Goal: Transaction & Acquisition: Purchase product/service

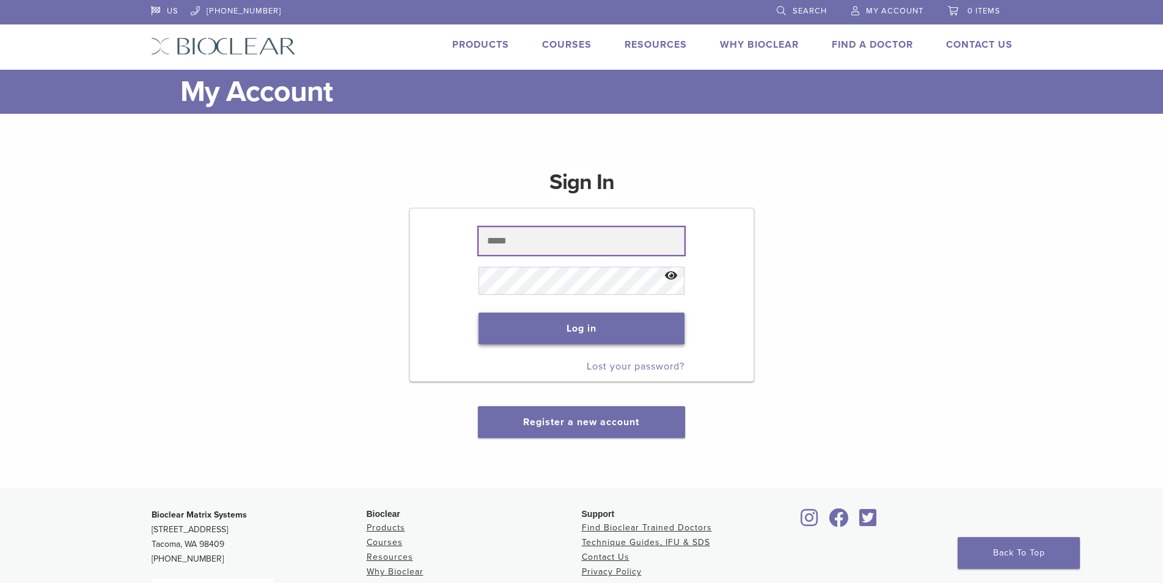
type input "**********"
click at [612, 336] on button "Log in" at bounding box center [582, 328] width 206 height 32
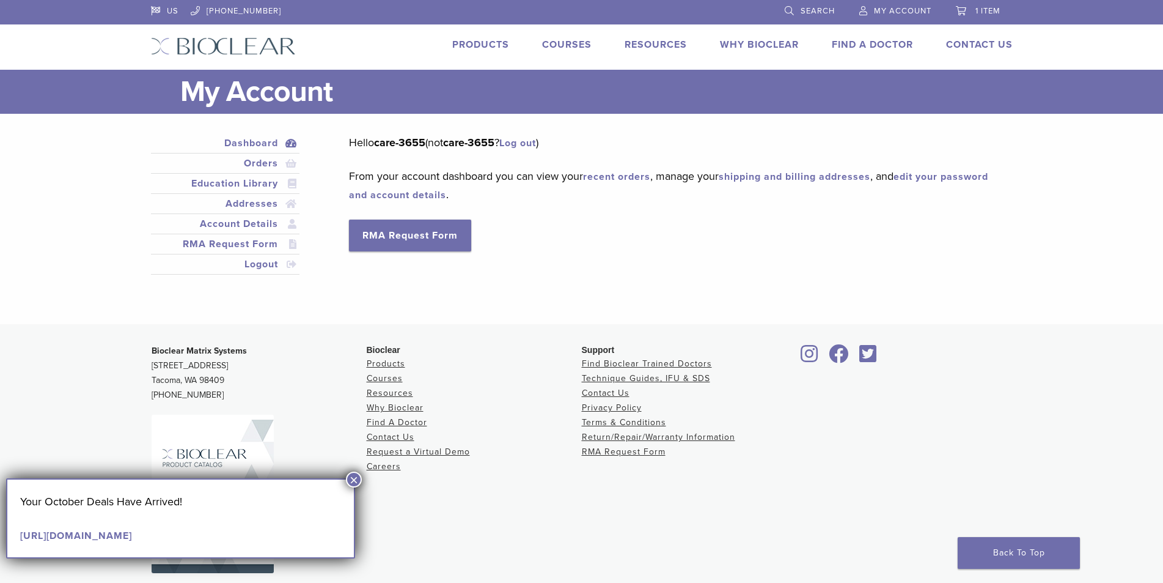
click at [350, 484] on button "×" at bounding box center [354, 479] width 16 height 16
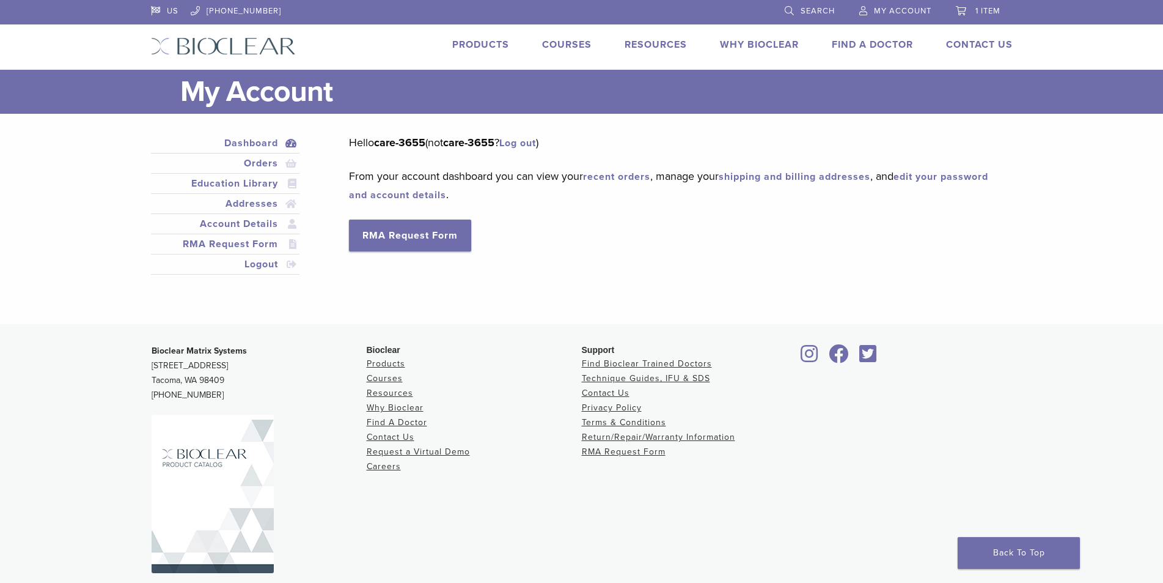
click at [492, 46] on link "Products" at bounding box center [480, 45] width 57 height 12
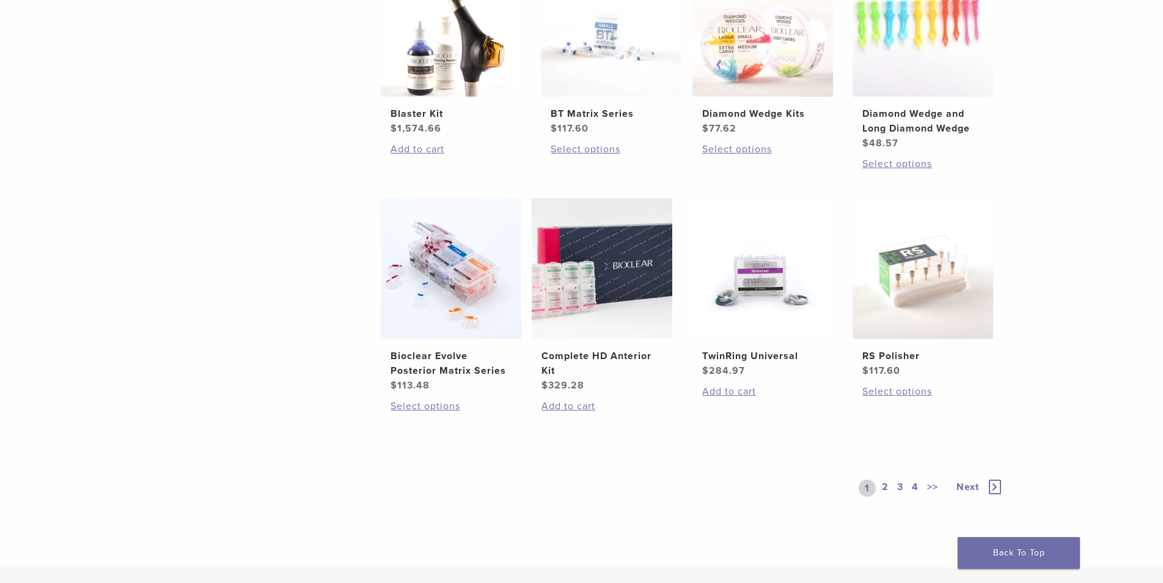
scroll to position [917, 0]
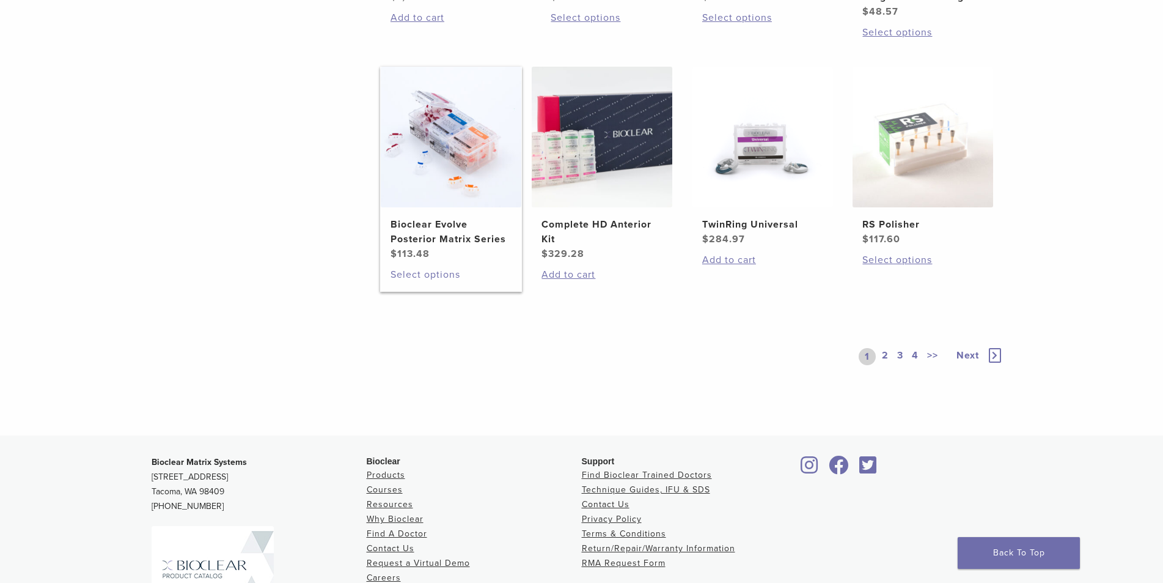
click at [430, 275] on link "Select options" at bounding box center [451, 274] width 121 height 15
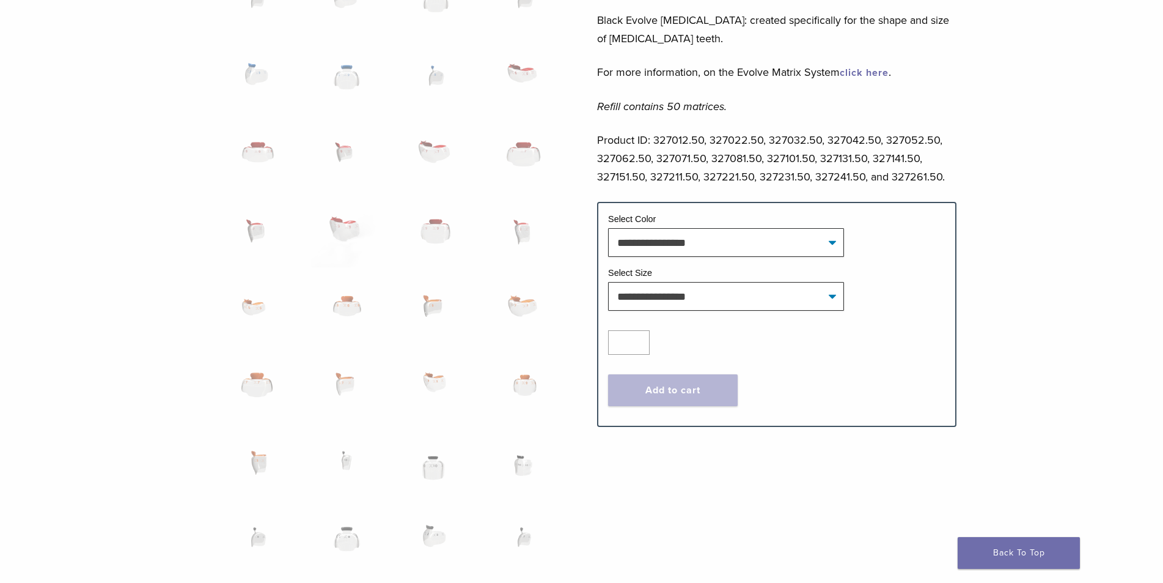
scroll to position [611, 0]
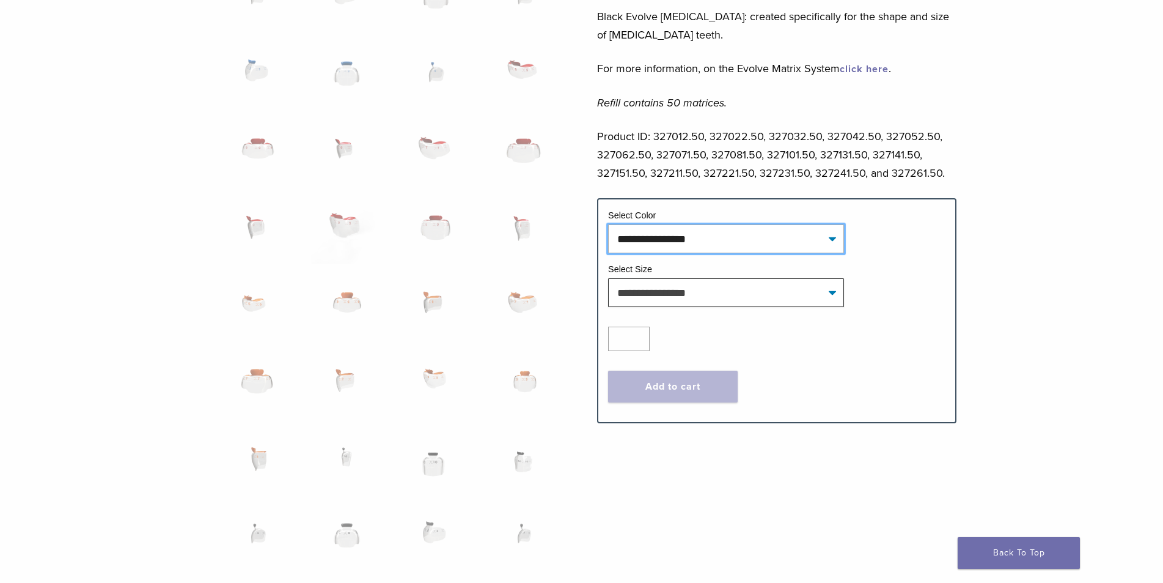
click at [806, 246] on select "**********" at bounding box center [726, 238] width 236 height 28
click at [1126, 215] on div "Bioclear Evolve Posterior Matrix Series Product Code: 3270 $ 113.48 Bioclear Ev…" at bounding box center [581, 238] width 1163 height 1516
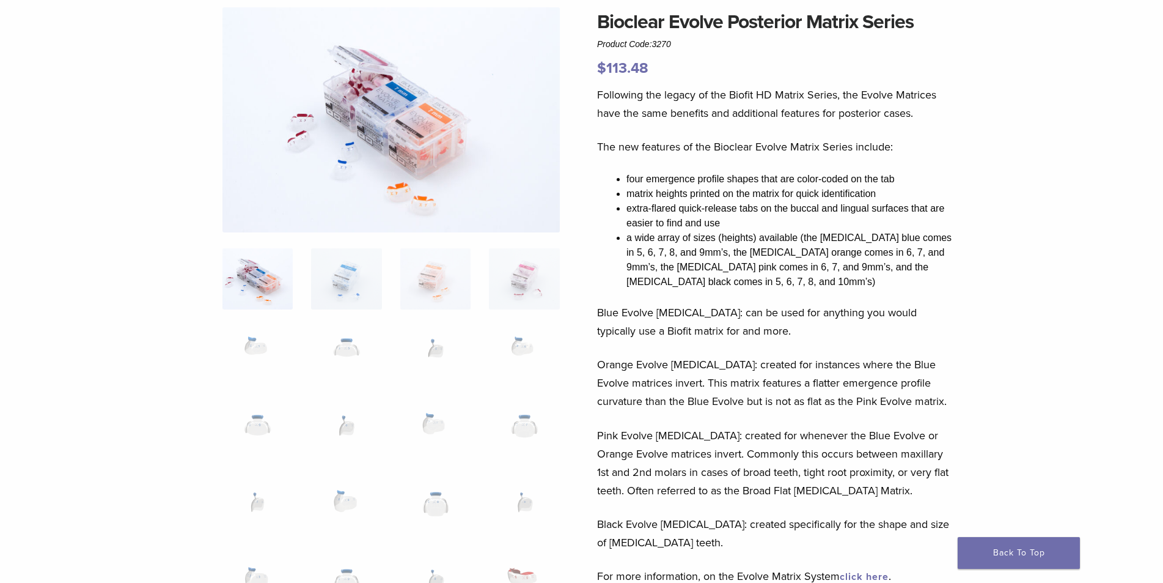
scroll to position [0, 0]
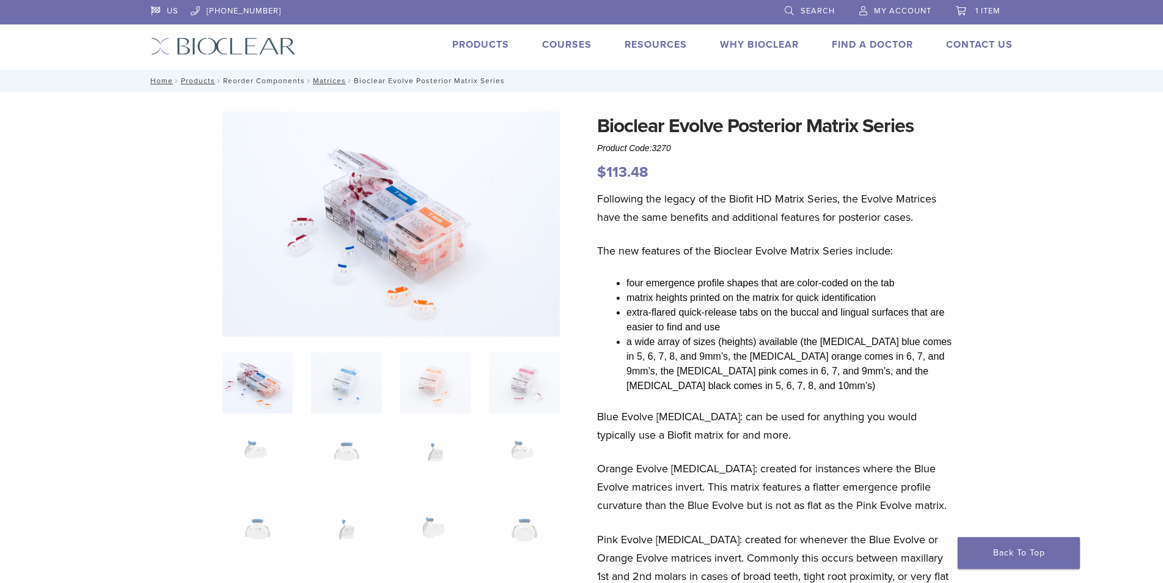
click at [290, 82] on link "Reorder Components" at bounding box center [264, 80] width 82 height 9
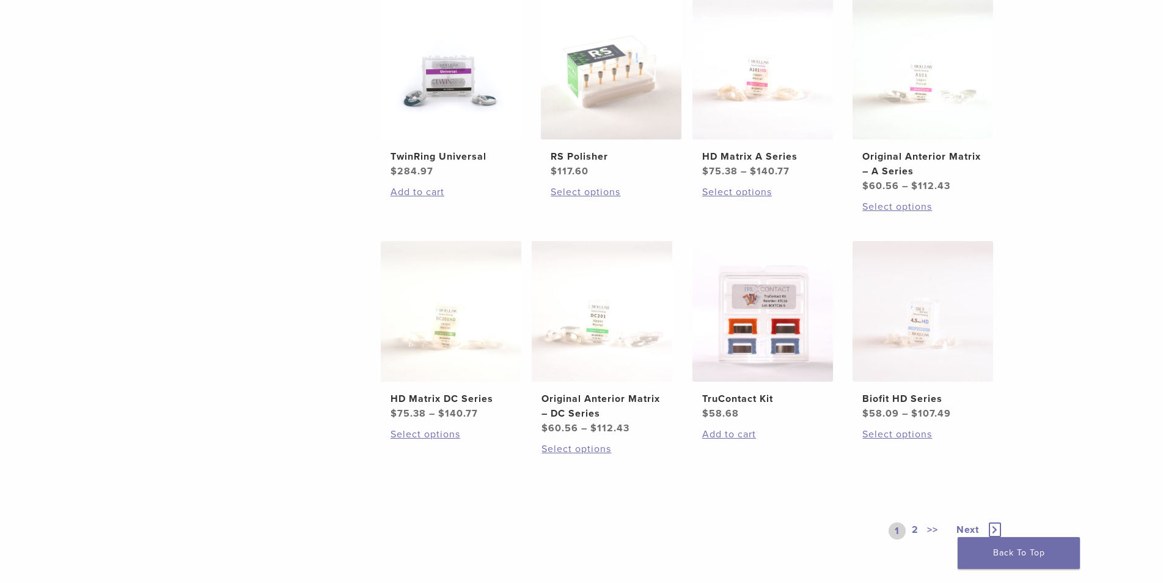
scroll to position [550, 0]
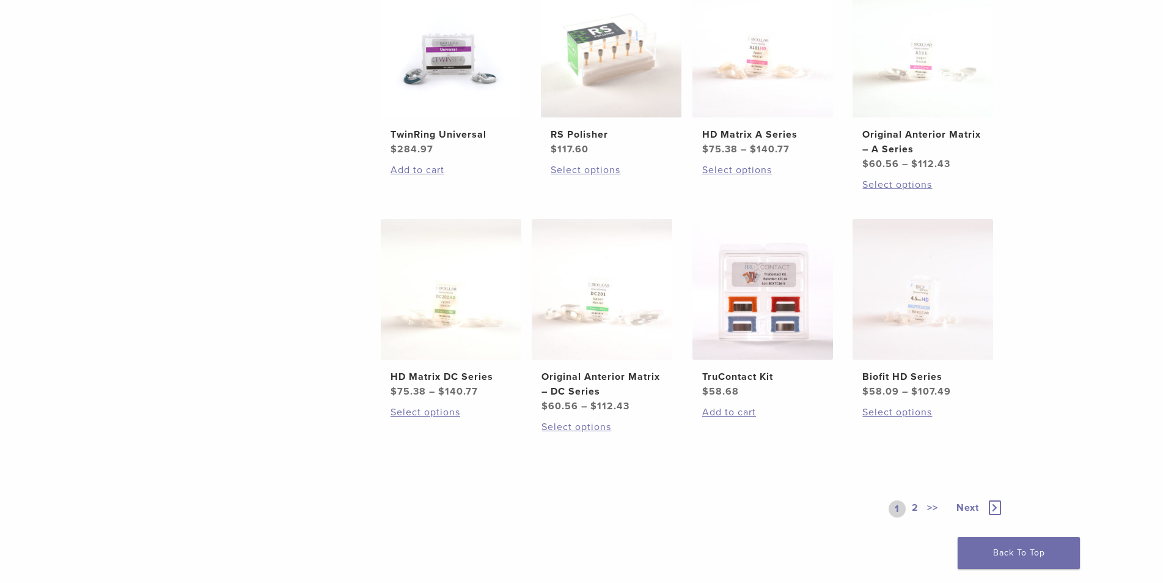
click at [912, 507] on link "2" at bounding box center [916, 508] width 12 height 17
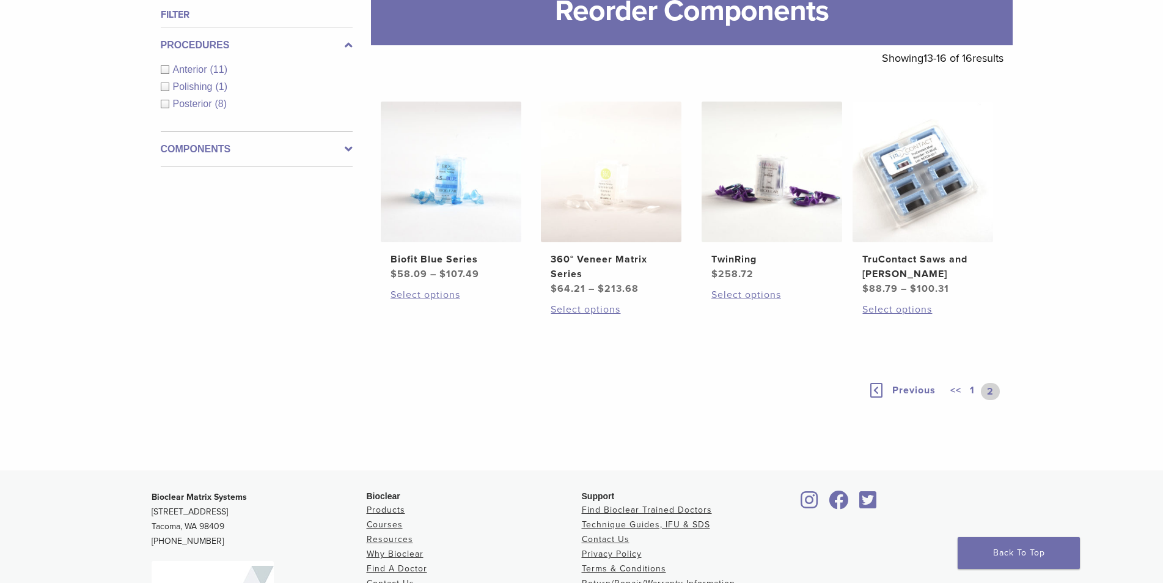
scroll to position [180, 0]
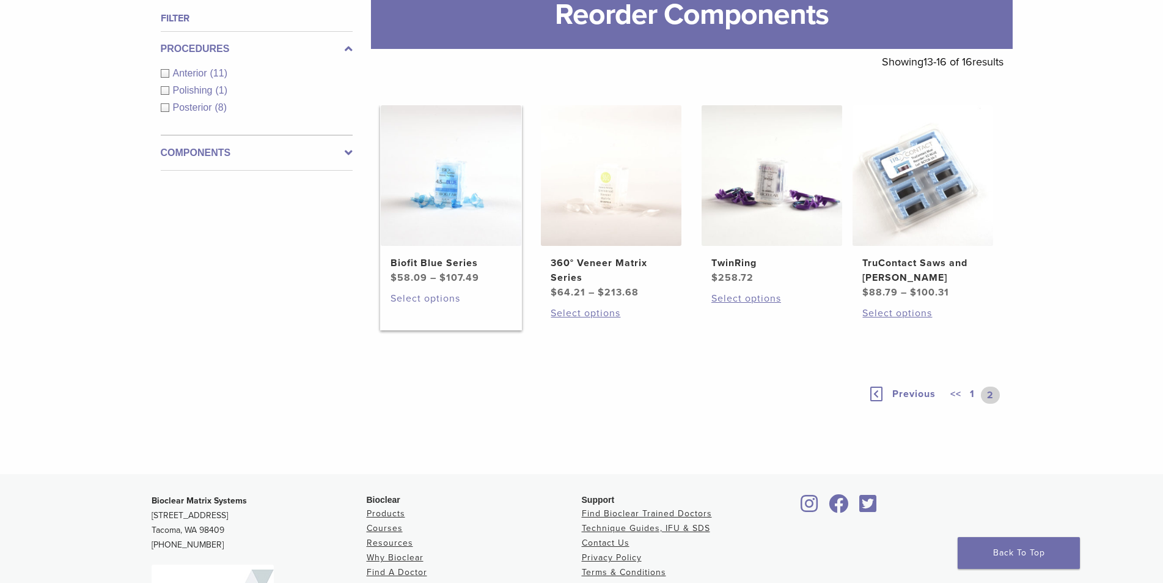
click at [428, 301] on link "Select options" at bounding box center [451, 298] width 121 height 15
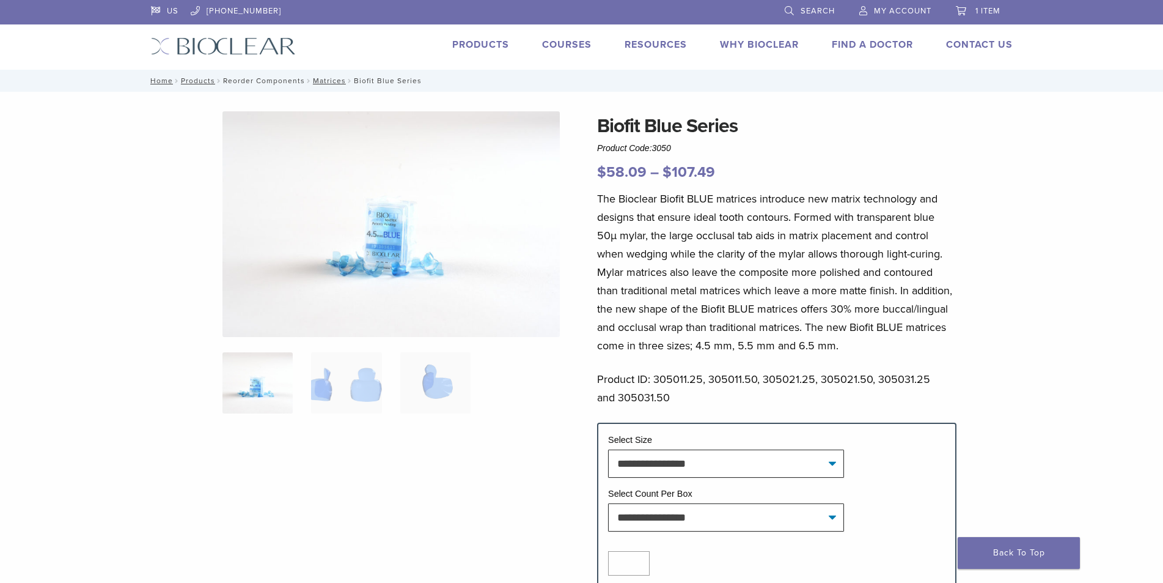
click at [237, 79] on link "Reorder Components" at bounding box center [264, 80] width 82 height 9
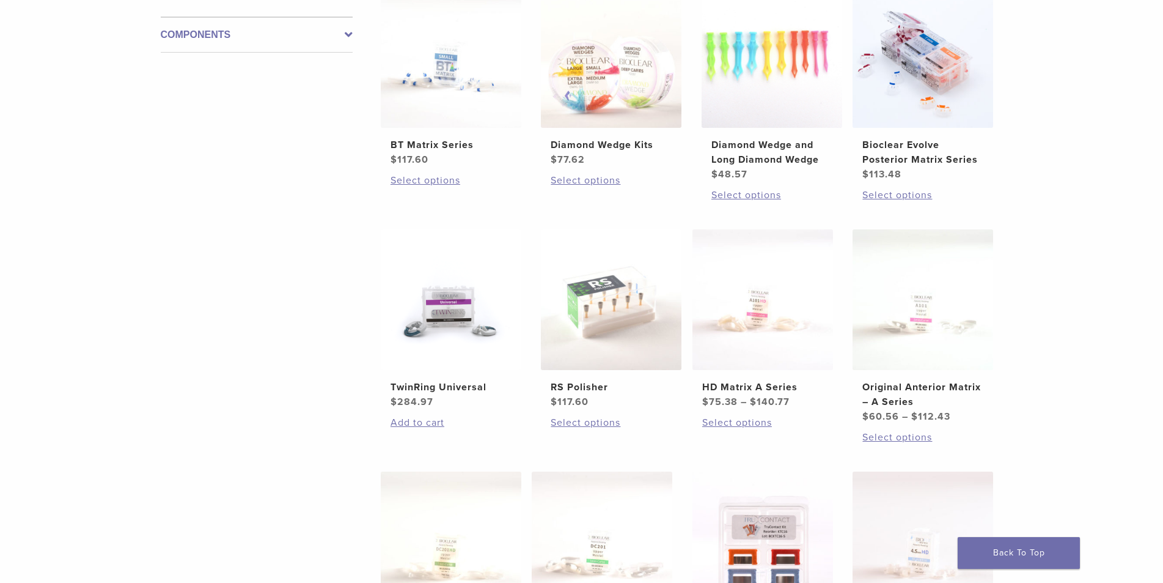
scroll to position [61, 0]
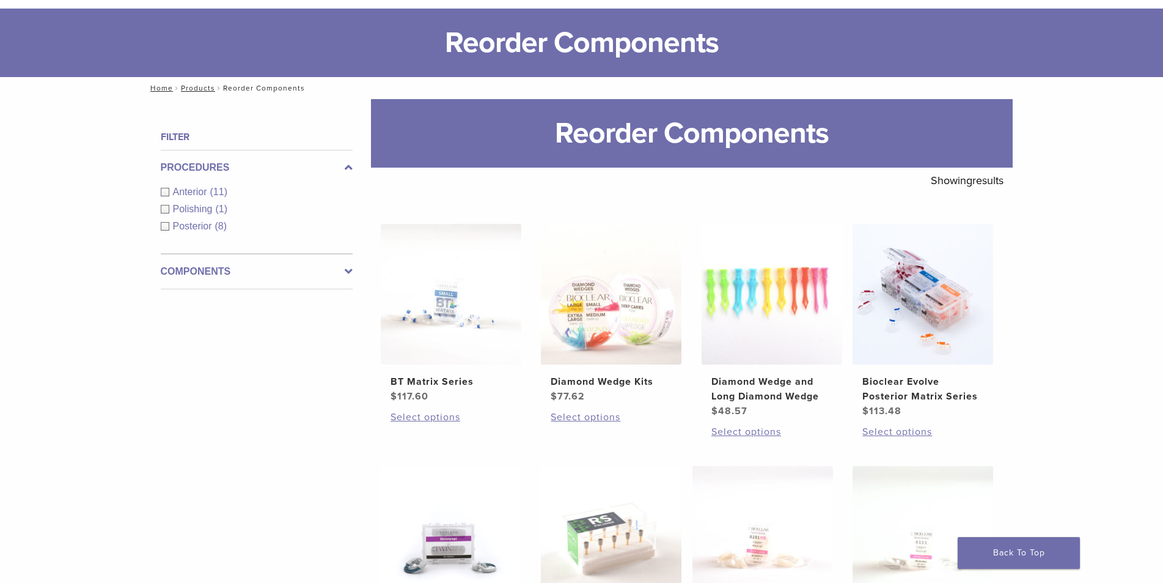
click at [179, 194] on span "Anterior" at bounding box center [191, 191] width 37 height 10
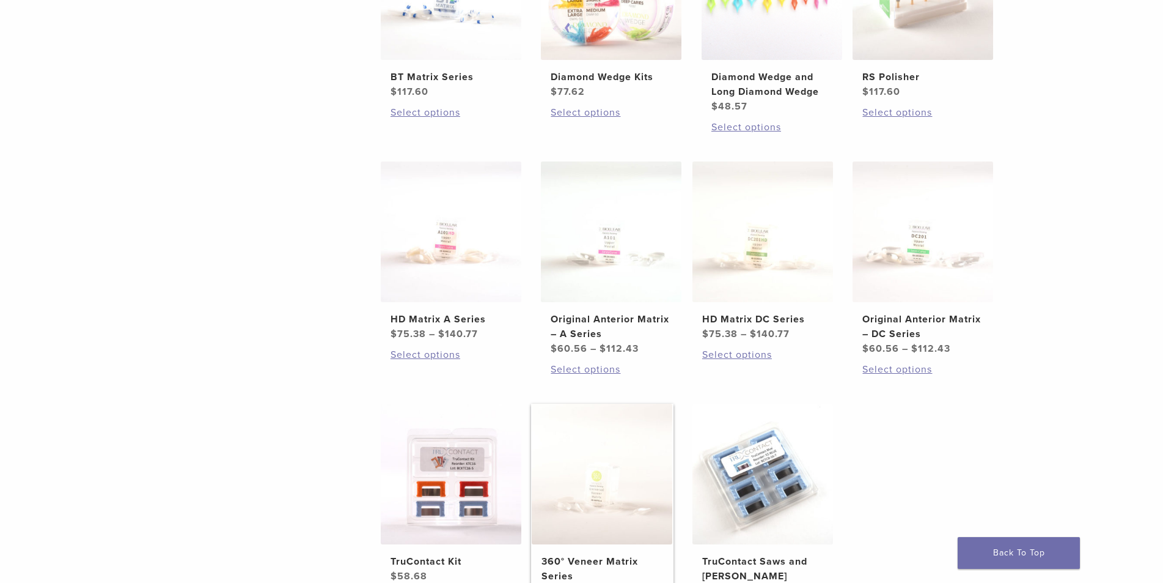
scroll to position [367, 0]
click at [602, 370] on link "Select options" at bounding box center [611, 368] width 121 height 15
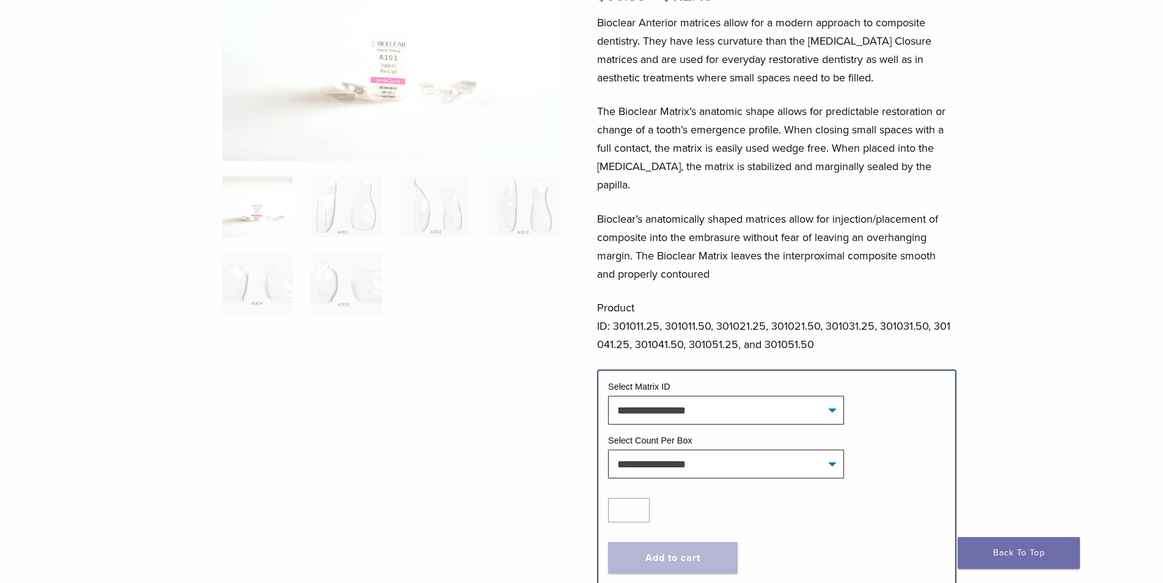
scroll to position [183, 0]
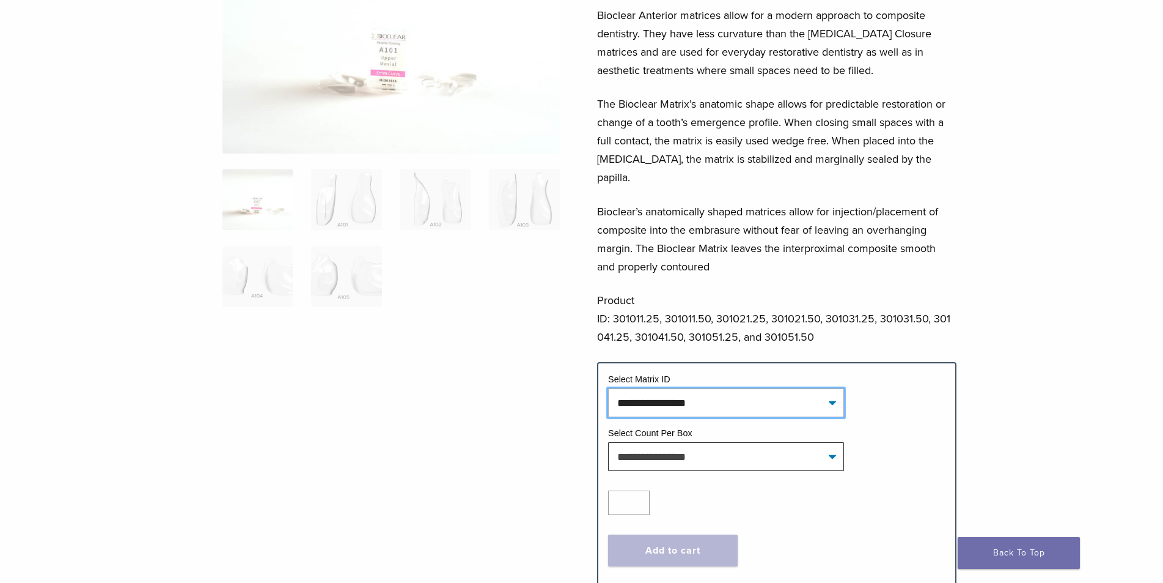
click at [678, 391] on select "**********" at bounding box center [726, 402] width 236 height 28
click at [608, 388] on select "**********" at bounding box center [726, 402] width 236 height 28
select select "****"
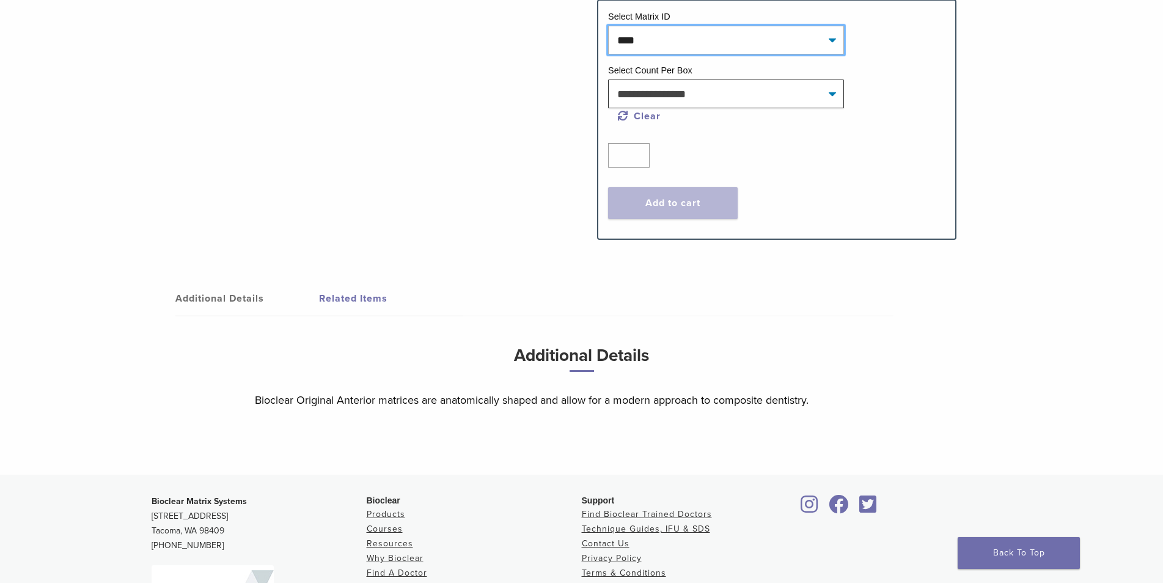
scroll to position [550, 0]
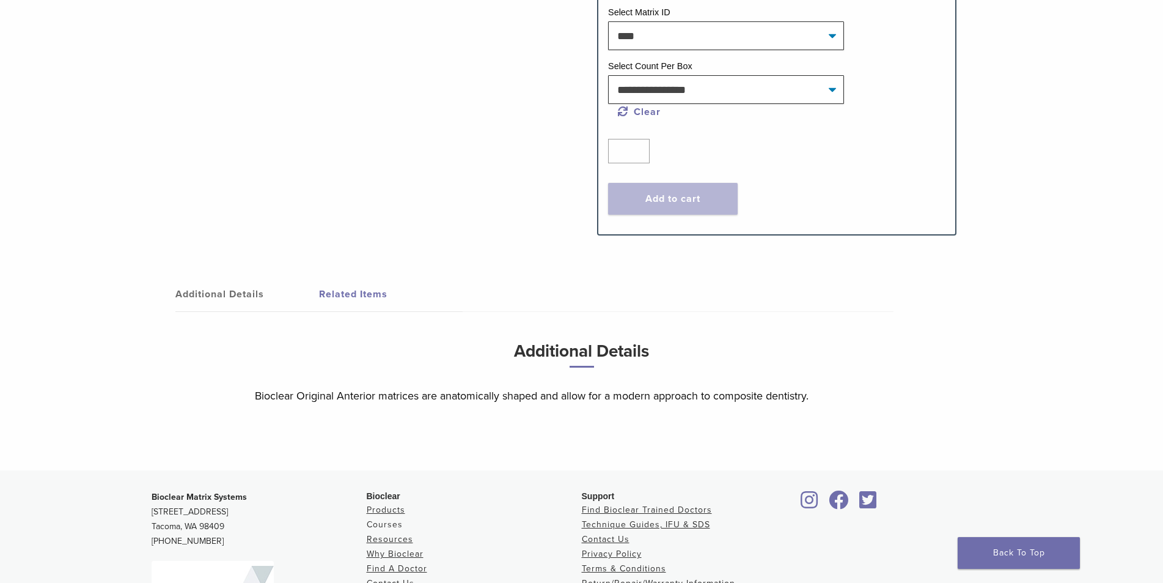
click at [396, 519] on link "Courses" at bounding box center [385, 524] width 36 height 10
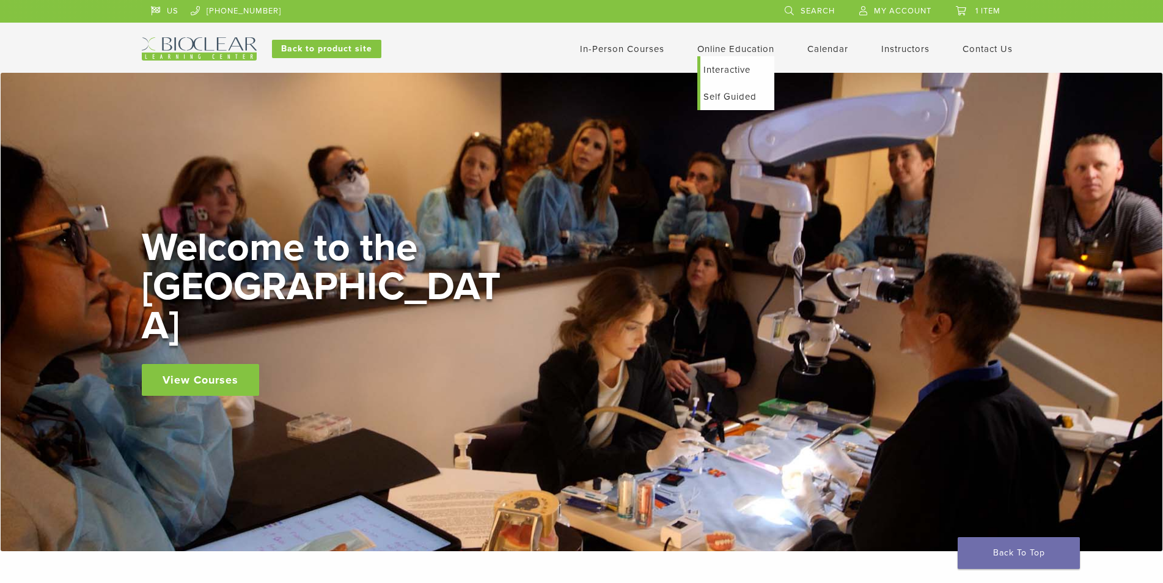
click at [743, 53] on link "Online Education" at bounding box center [736, 48] width 77 height 11
click at [734, 101] on link "Self Guided" at bounding box center [738, 96] width 74 height 27
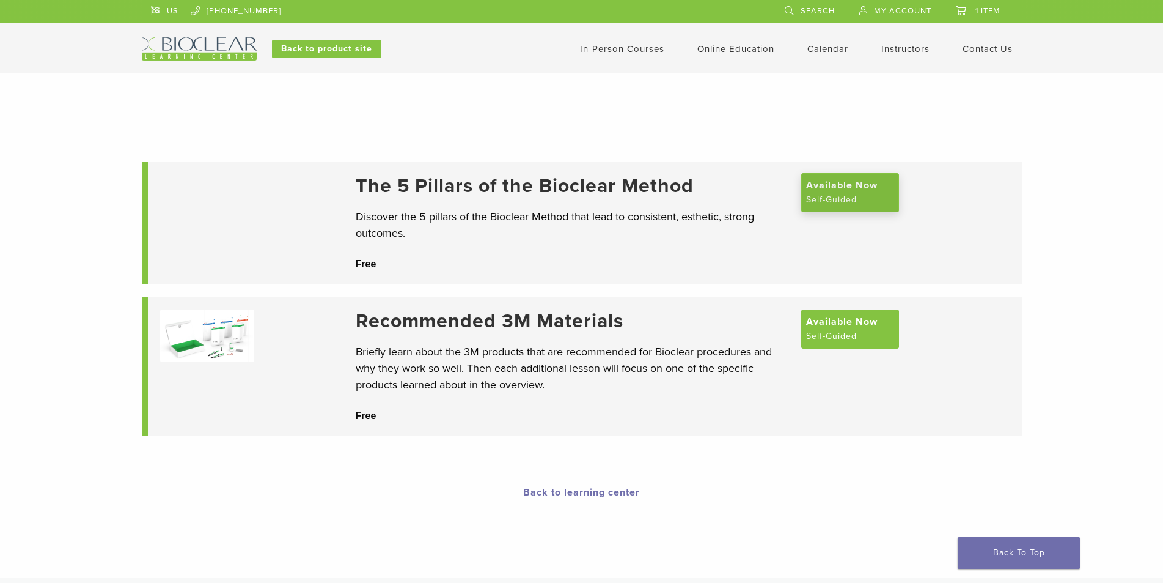
click at [859, 193] on span "Available Now" at bounding box center [842, 185] width 72 height 15
